Goal: Check status: Check status

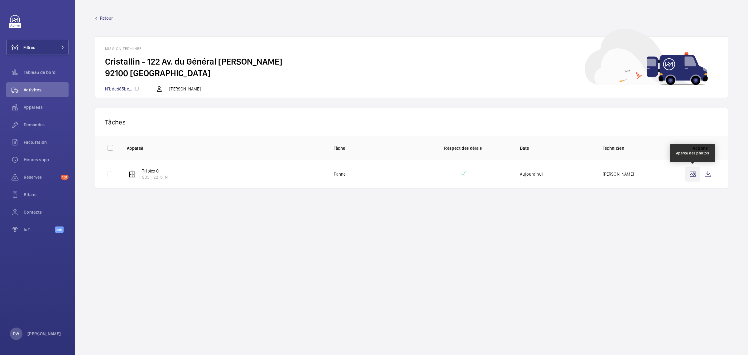
click at [696, 173] on wm-front-icon-button at bounding box center [693, 173] width 15 height 15
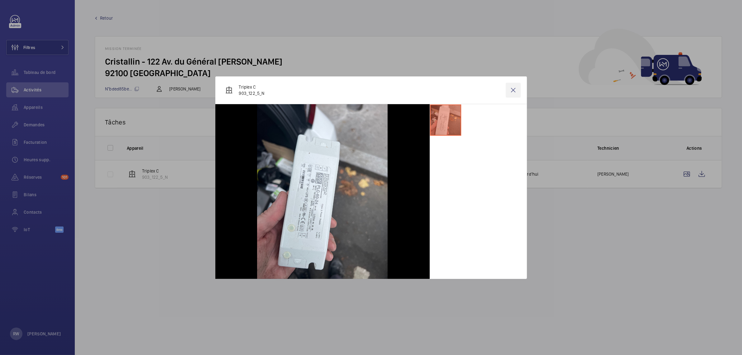
click at [513, 91] on wm-front-icon-button at bounding box center [513, 90] width 15 height 15
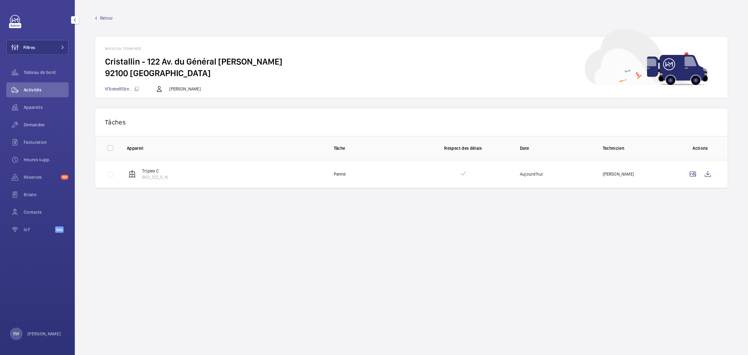
click at [16, 19] on link at bounding box center [15, 20] width 10 height 10
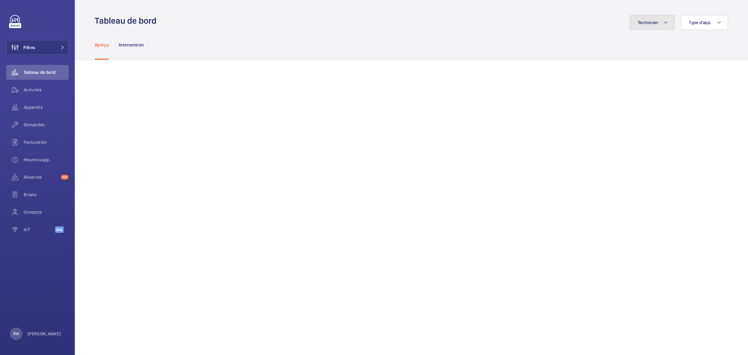
click at [648, 20] on span "Technicien" at bounding box center [648, 22] width 21 height 5
click at [698, 19] on button "Type d'app." at bounding box center [704, 22] width 47 height 15
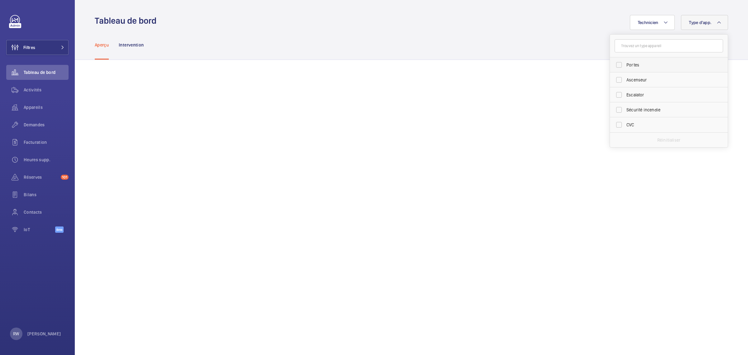
click at [613, 63] on label "Portes" at bounding box center [664, 64] width 108 height 15
click at [613, 63] on input "Portes" at bounding box center [619, 65] width 12 height 12
checkbox input "true"
click at [543, 42] on div "Aperçu Intervention" at bounding box center [411, 45] width 633 height 30
click at [720, 18] on button "Type d'app. 1" at bounding box center [702, 22] width 51 height 15
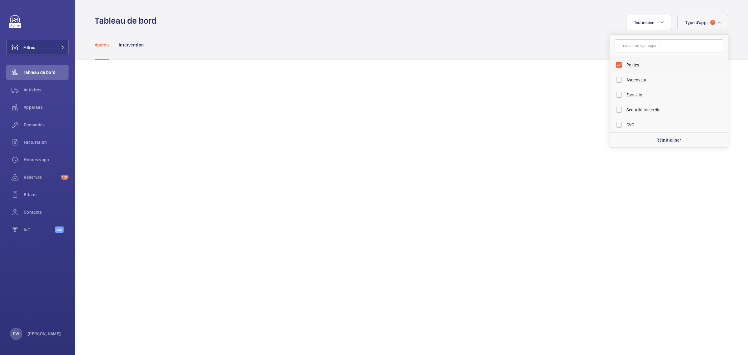
click at [614, 64] on label "Portes" at bounding box center [664, 64] width 108 height 15
click at [614, 64] on input "Portes" at bounding box center [619, 65] width 12 height 12
checkbox input "false"
click at [616, 108] on label "Sécurité incendie" at bounding box center [664, 109] width 108 height 15
click at [616, 108] on input "Sécurité incendie" at bounding box center [619, 110] width 12 height 12
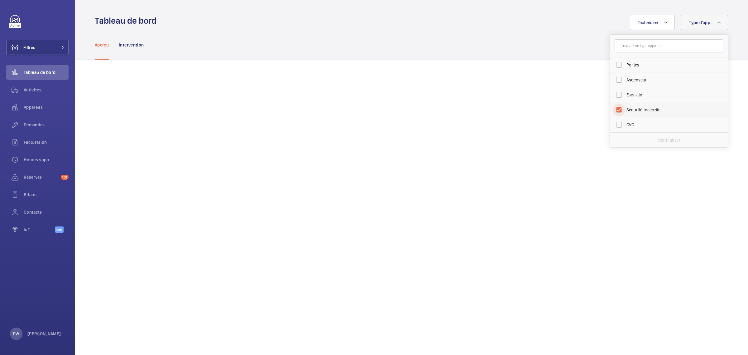
checkbox input "true"
click at [522, 33] on div "Aperçu Intervention" at bounding box center [411, 45] width 633 height 30
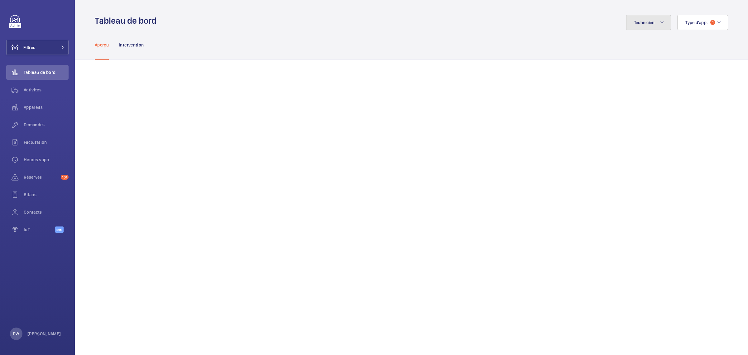
click at [660, 20] on mat-icon at bounding box center [662, 22] width 5 height 7
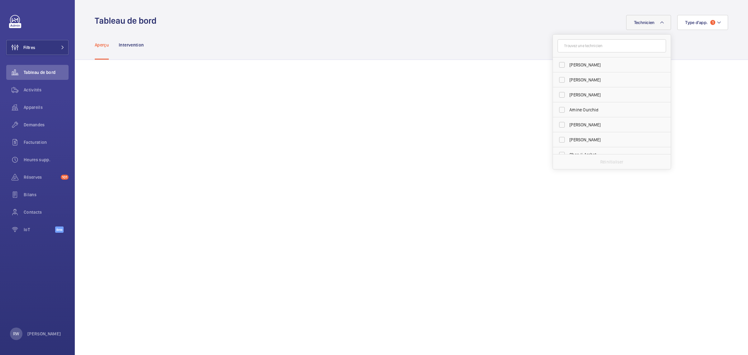
click at [660, 20] on mat-icon at bounding box center [662, 22] width 5 height 7
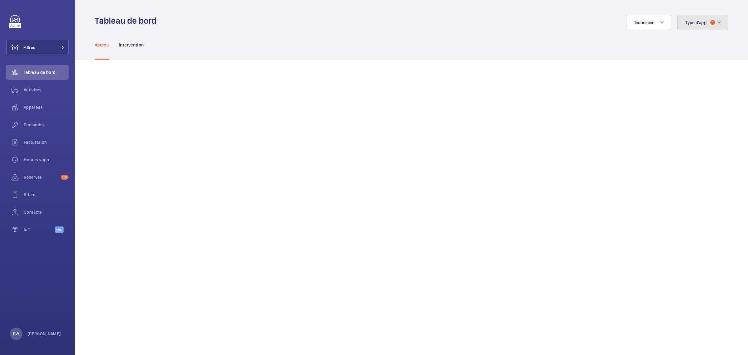
click at [696, 20] on span "Type d'app." at bounding box center [696, 22] width 23 height 5
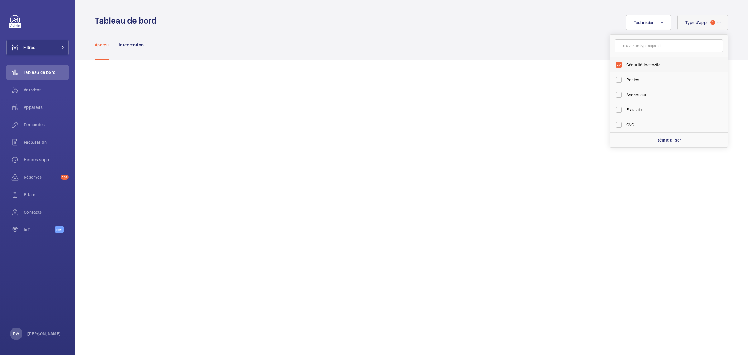
click at [614, 64] on label "Sécurité incendie" at bounding box center [664, 64] width 108 height 15
click at [614, 64] on input "Sécurité incendie" at bounding box center [619, 65] width 12 height 12
checkbox input "false"
click at [616, 94] on label "Ascenseur" at bounding box center [664, 94] width 108 height 15
click at [616, 94] on input "Ascenseur" at bounding box center [619, 95] width 12 height 12
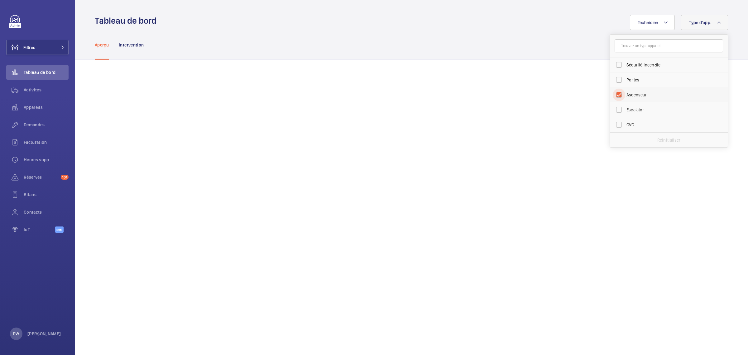
checkbox input "true"
click at [527, 45] on div "Aperçu Intervention" at bounding box center [411, 45] width 633 height 30
click at [30, 108] on span "Appareils" at bounding box center [46, 107] width 45 height 6
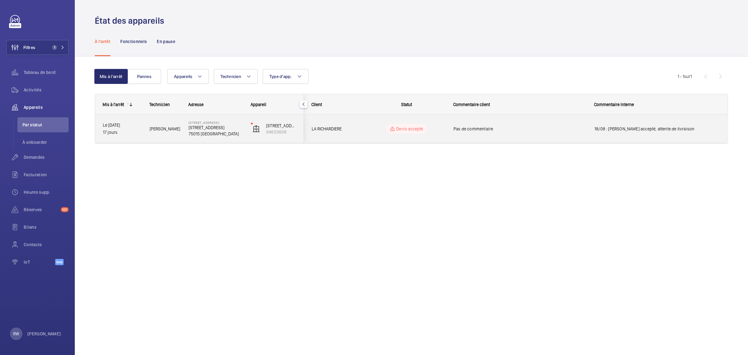
click at [487, 127] on span "Pas de commentaire" at bounding box center [520, 129] width 133 height 6
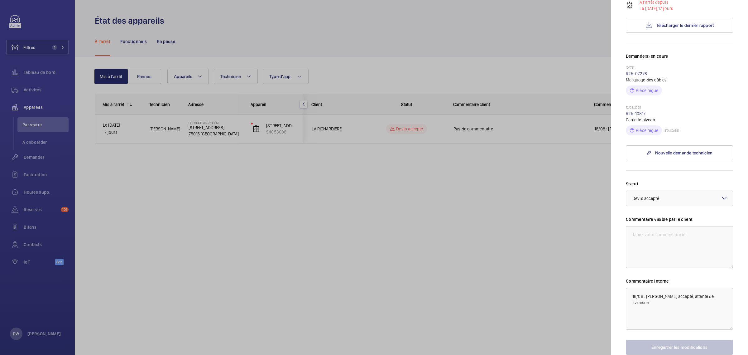
scroll to position [17, 0]
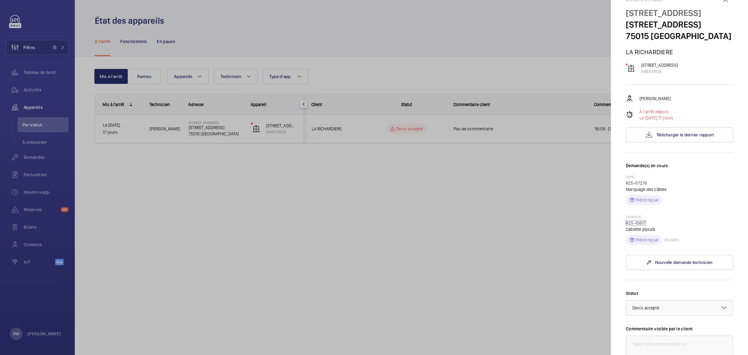
click at [633, 225] on link "R25-10817" at bounding box center [636, 222] width 20 height 5
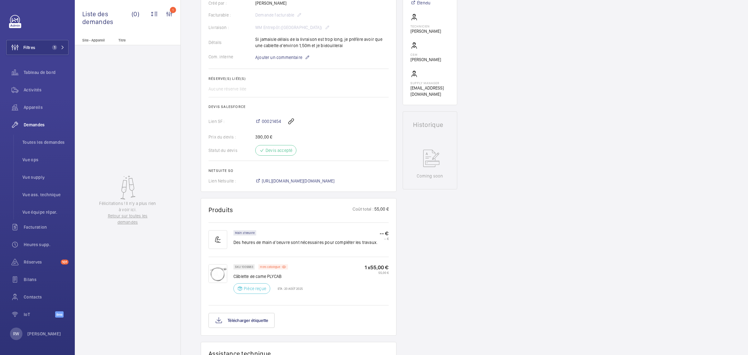
scroll to position [156, 0]
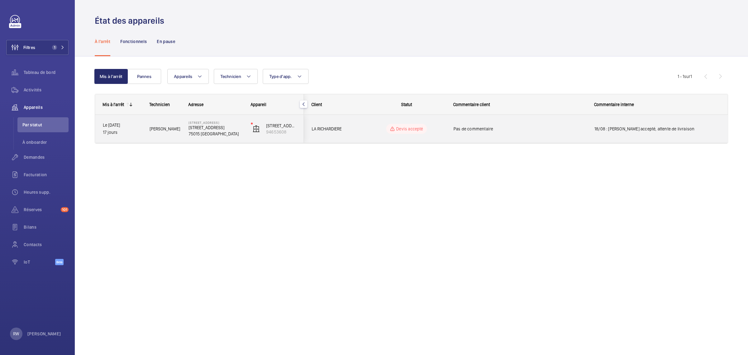
click at [372, 130] on wm-front-pills-cell "Devis accepté" at bounding box center [407, 129] width 78 height 10
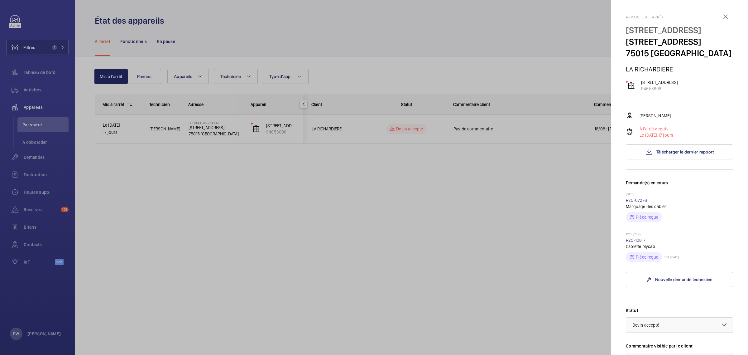
click at [344, 261] on div at bounding box center [374, 177] width 748 height 355
